Goal: Navigation & Orientation: Find specific page/section

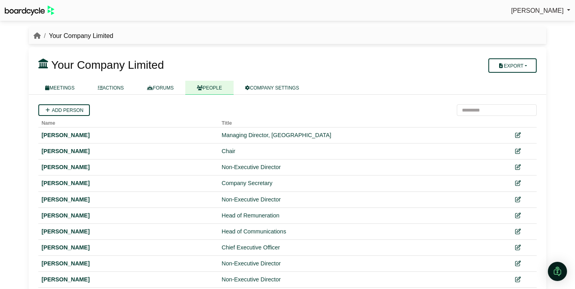
click at [542, 8] on span "[PERSON_NAME]" at bounding box center [537, 10] width 53 height 7
click at [525, 26] on link "Sign Out" at bounding box center [538, 23] width 64 height 15
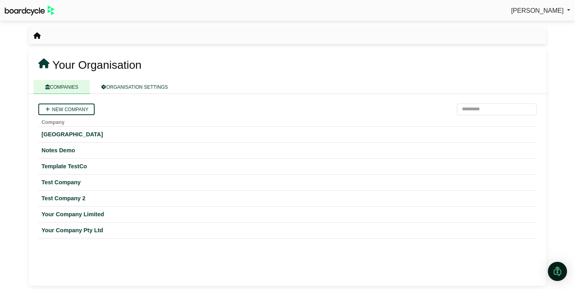
click at [536, 11] on span "[PERSON_NAME]" at bounding box center [537, 10] width 53 height 7
click at [535, 26] on link "Sign Out" at bounding box center [538, 23] width 64 height 15
click at [530, 14] on span "[PERSON_NAME]" at bounding box center [537, 10] width 53 height 7
click at [530, 25] on link "Sign Out" at bounding box center [538, 23] width 64 height 15
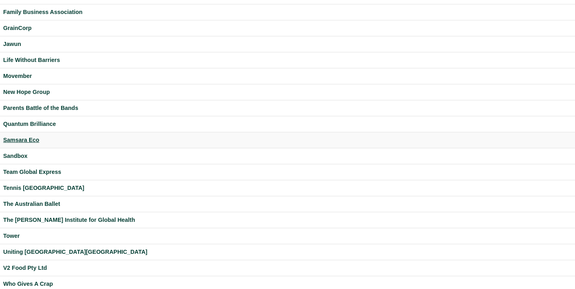
scroll to position [188, 0]
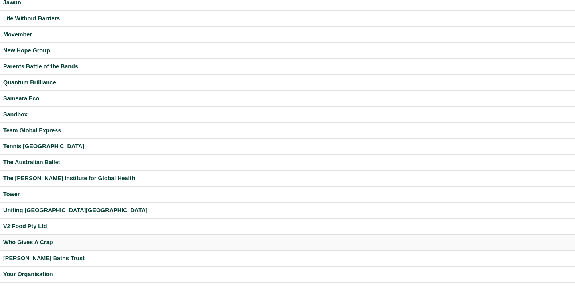
click at [42, 244] on div "Who Gives A Crap" at bounding box center [287, 241] width 568 height 9
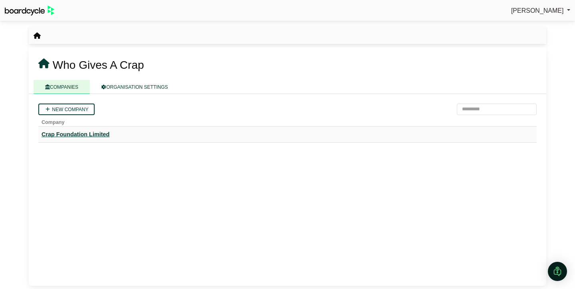
click at [74, 134] on div "Crap Foundation Limited" at bounding box center [288, 134] width 492 height 9
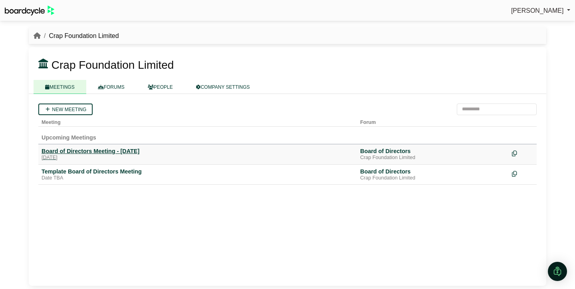
click at [79, 153] on div "Board of Directors Meeting - [DATE]" at bounding box center [198, 150] width 312 height 7
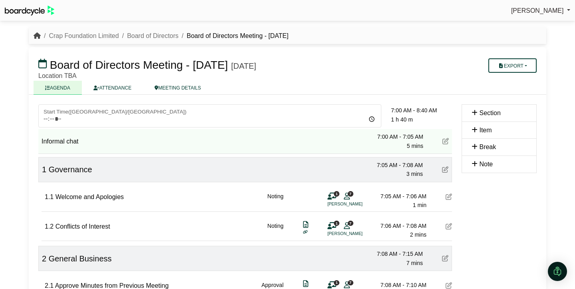
click at [37, 38] on icon "breadcrumb" at bounding box center [37, 35] width 7 height 6
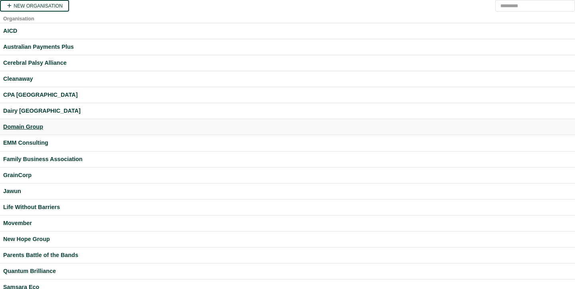
click at [25, 127] on div "Domain Group" at bounding box center [287, 126] width 568 height 9
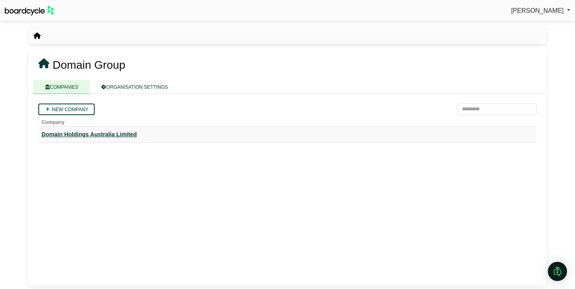
click at [68, 133] on div "Domain Holdings Australia Limited" at bounding box center [288, 134] width 492 height 9
